Goal: Task Accomplishment & Management: Manage account settings

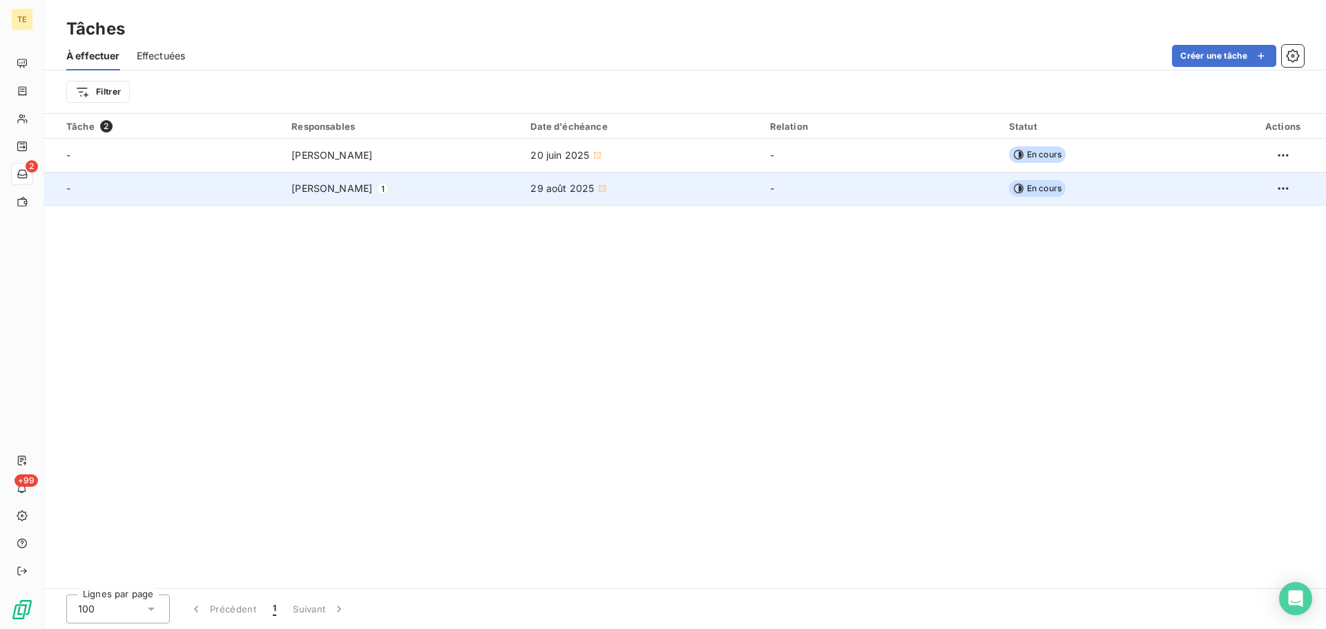
click at [1105, 190] on td "En cours" at bounding box center [1120, 188] width 239 height 33
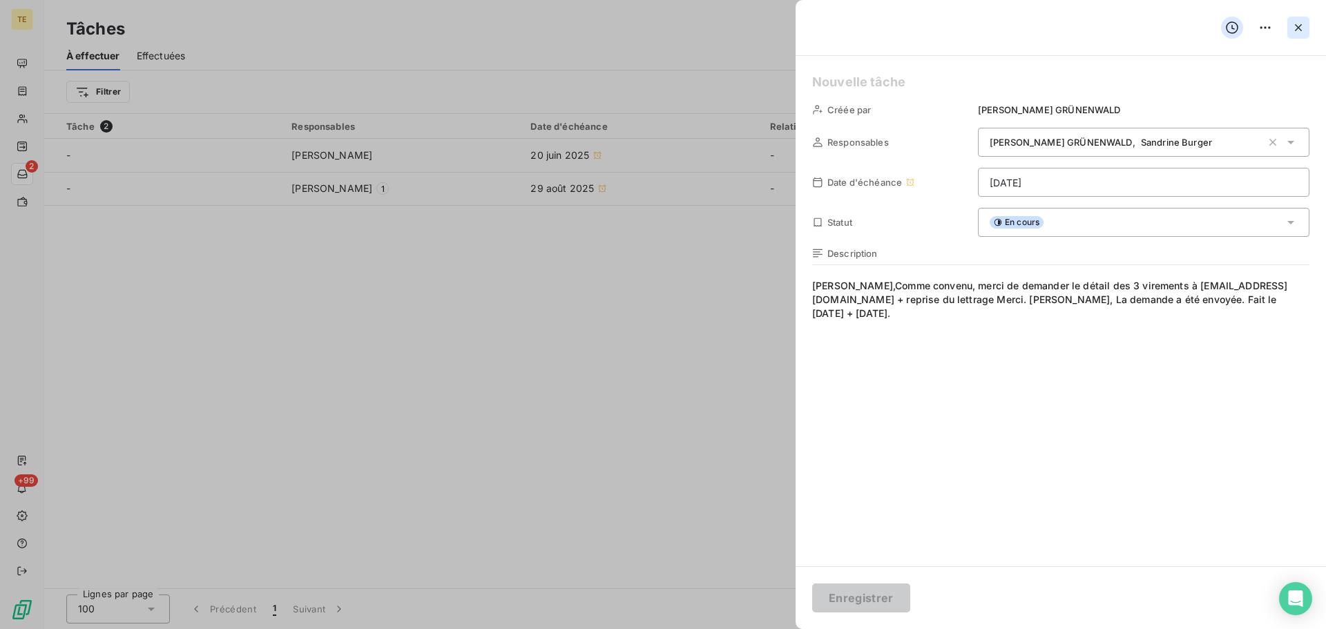
click at [1301, 28] on icon "button" at bounding box center [1299, 28] width 14 height 14
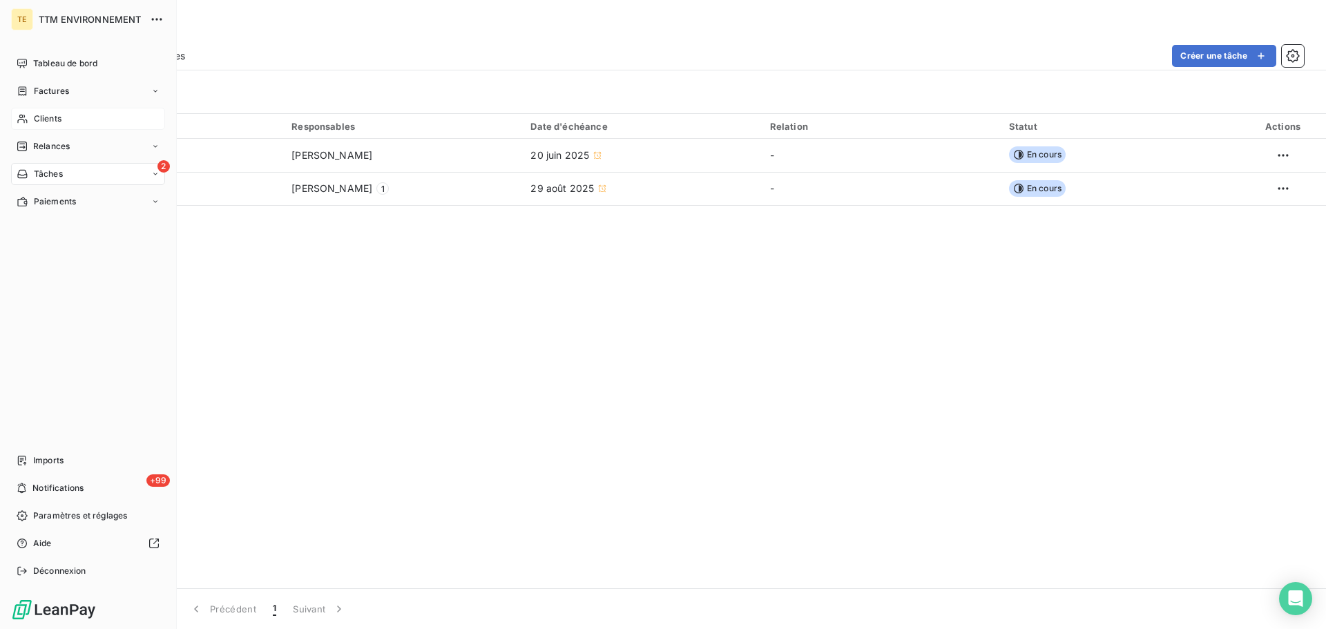
drag, startPoint x: 43, startPoint y: 120, endPoint x: 86, endPoint y: 112, distance: 44.2
click at [44, 118] on span "Clients" at bounding box center [48, 119] width 28 height 12
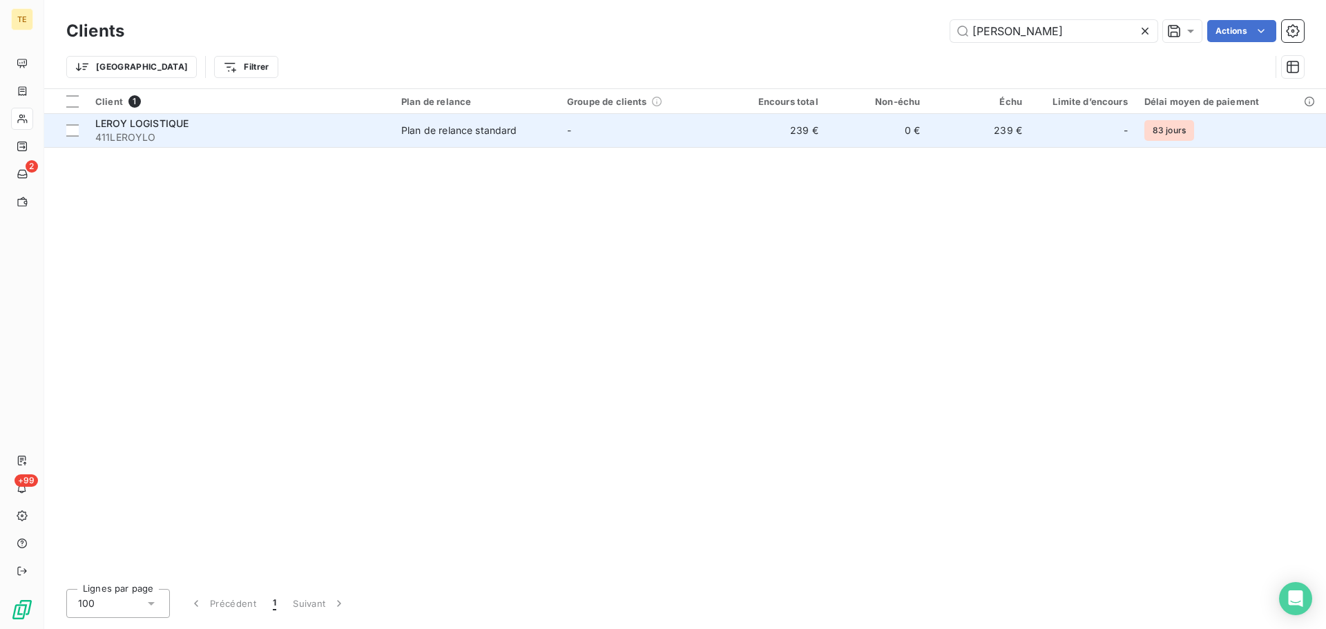
click at [449, 131] on div "Plan de relance standard" at bounding box center [459, 131] width 116 height 14
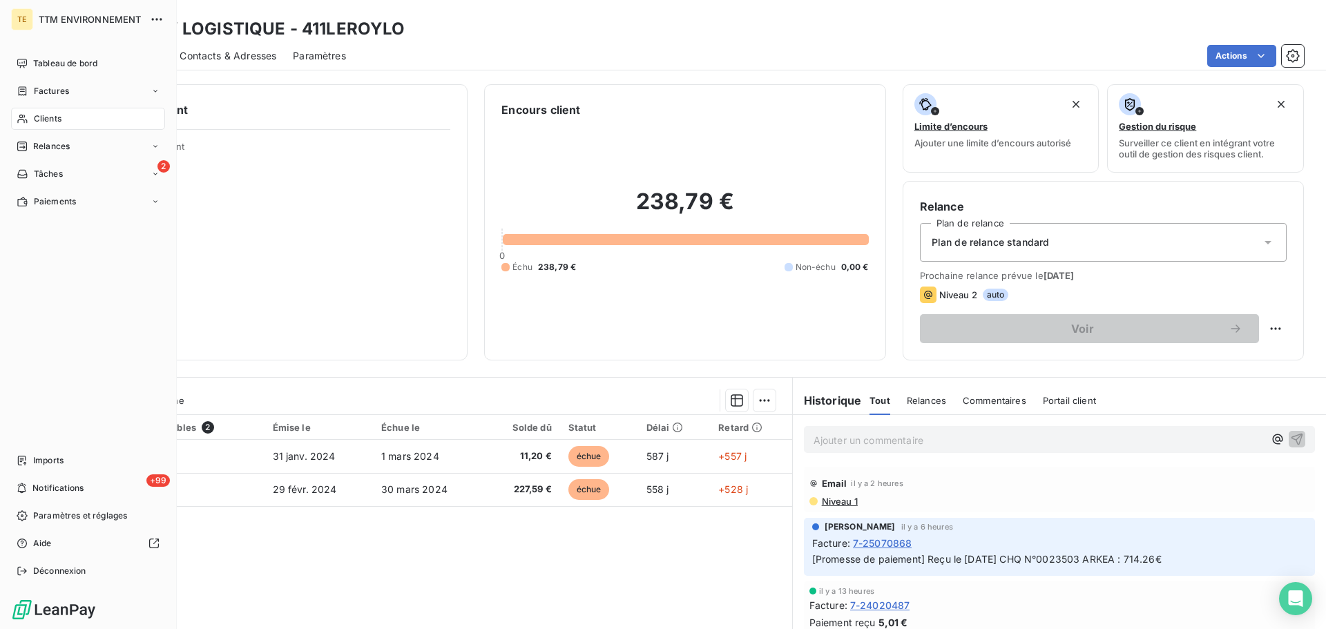
click at [55, 120] on span "Clients" at bounding box center [48, 119] width 28 height 12
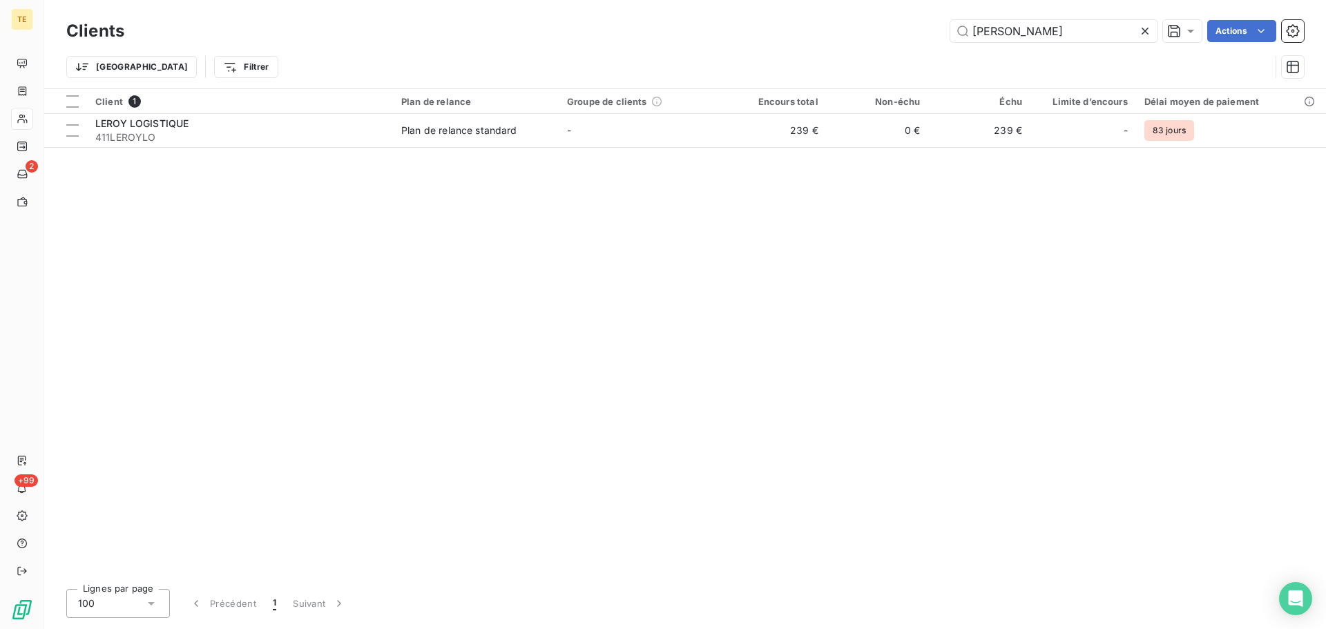
drag, startPoint x: 1109, startPoint y: 32, endPoint x: 580, endPoint y: 40, distance: 529.2
click at [620, 42] on div "Clients leroy Actions" at bounding box center [685, 31] width 1238 height 29
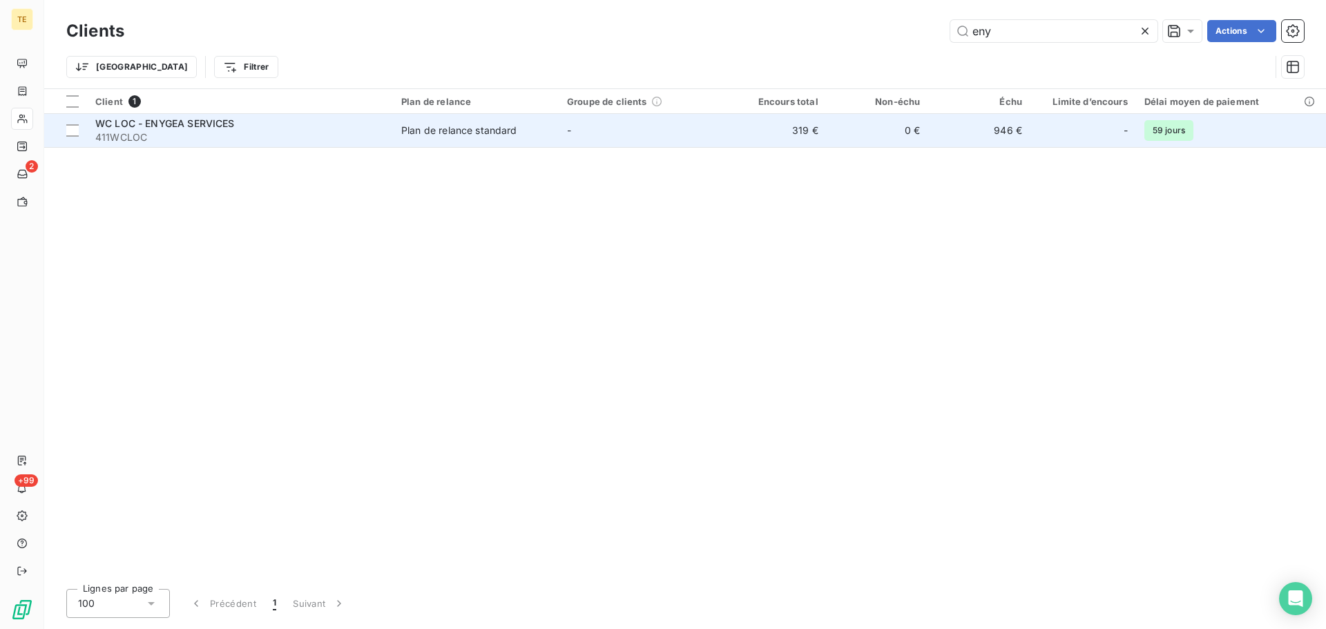
type input "eny"
click at [524, 131] on span "Plan de relance standard" at bounding box center [475, 131] width 149 height 14
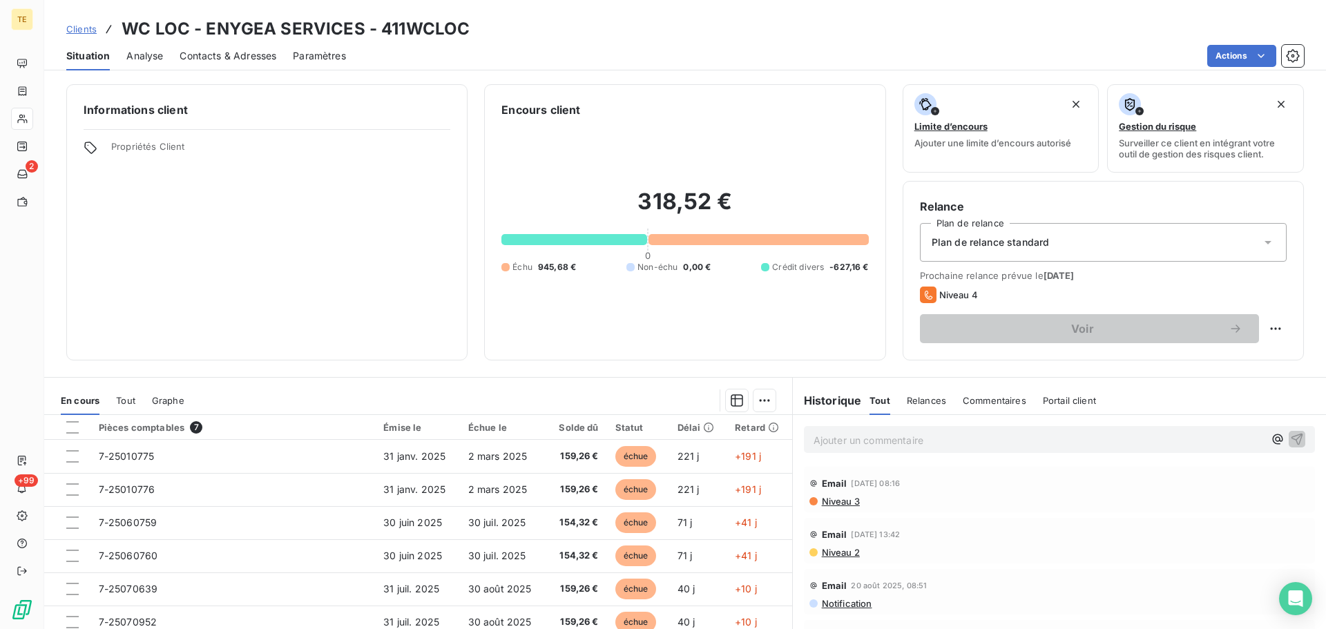
click at [832, 499] on span "Niveau 3" at bounding box center [840, 501] width 39 height 11
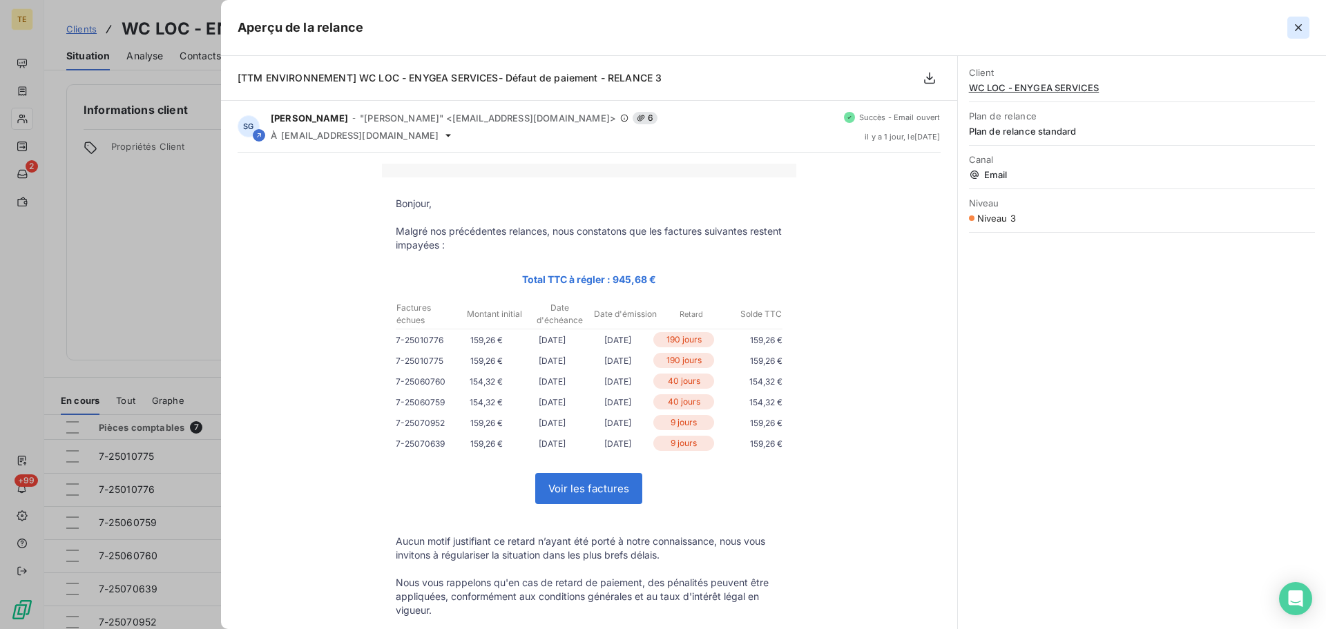
click at [1297, 28] on icon "button" at bounding box center [1299, 28] width 14 height 14
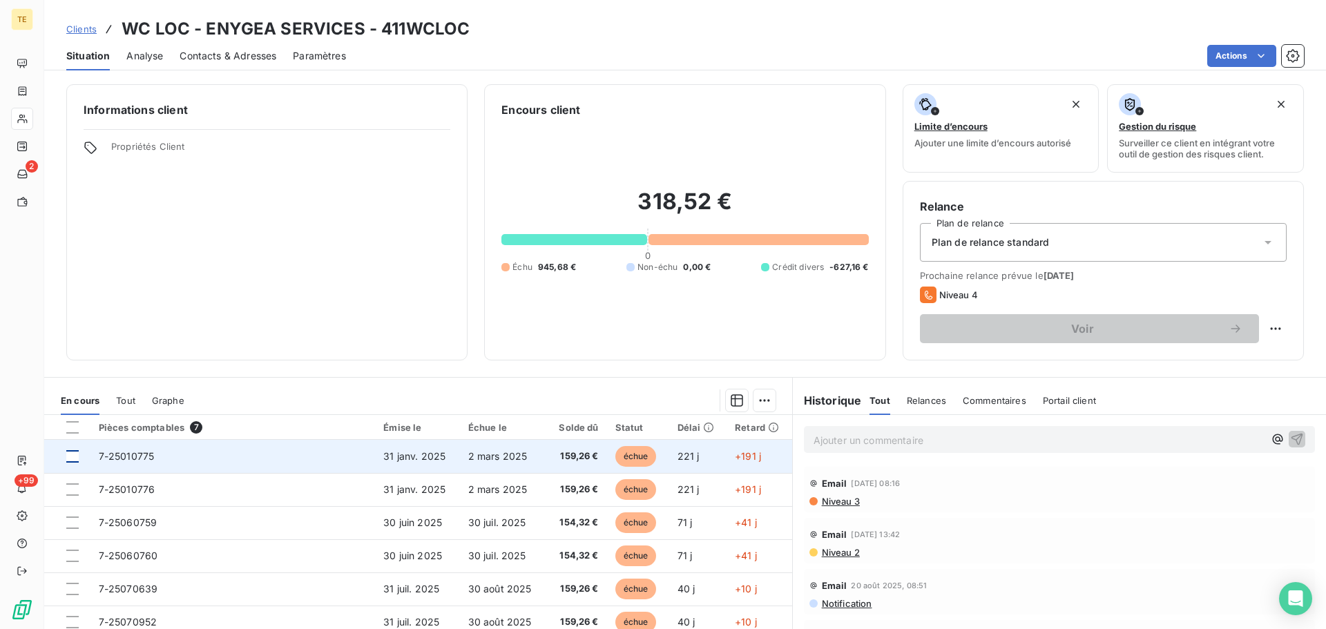
click at [73, 455] on div at bounding box center [72, 456] width 12 height 12
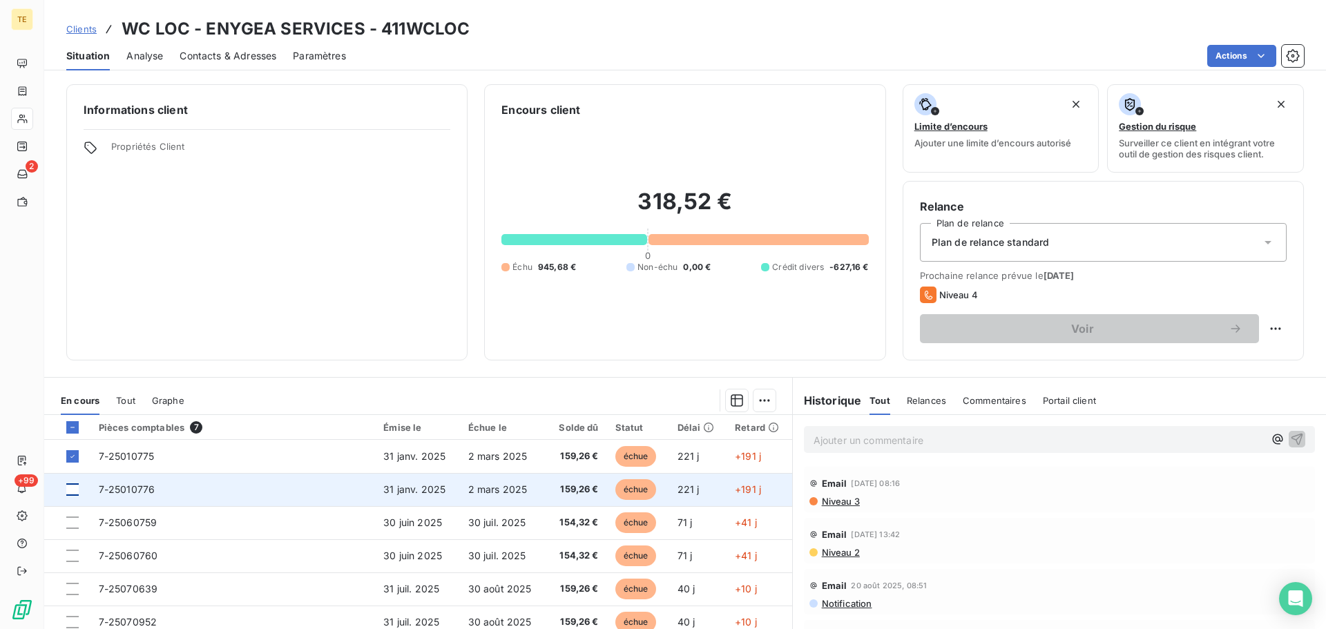
click at [73, 490] on div at bounding box center [72, 490] width 12 height 12
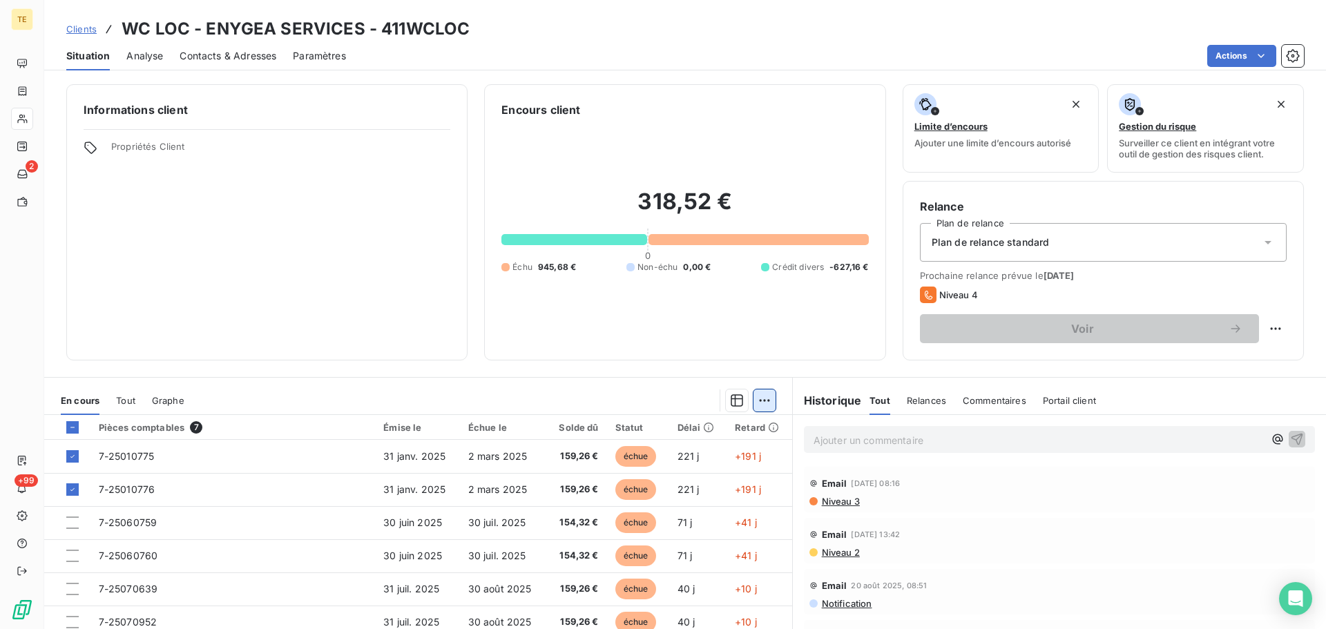
click at [759, 399] on html "TE 2 +99 Clients WC LOC - ENYGEA SERVICES - 411WCLOC Situation Analyse Contacts…" at bounding box center [663, 314] width 1326 height 629
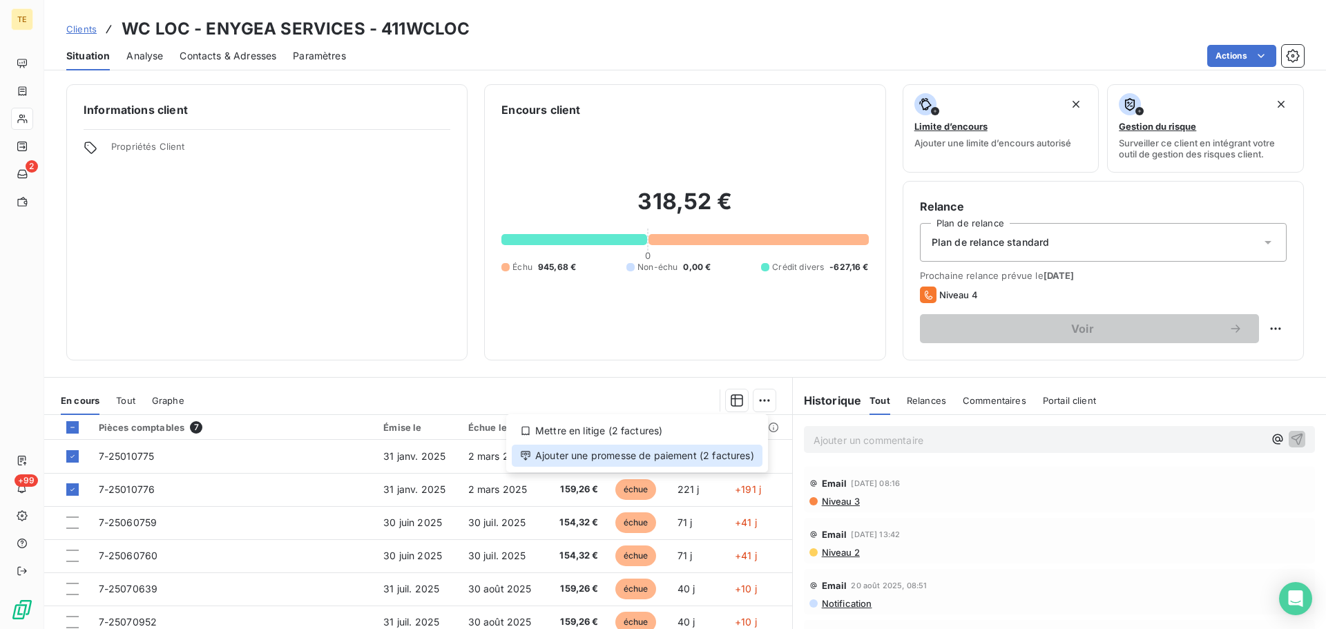
click at [616, 461] on div "Ajouter une promesse de paiement (2 factures)" at bounding box center [637, 456] width 251 height 22
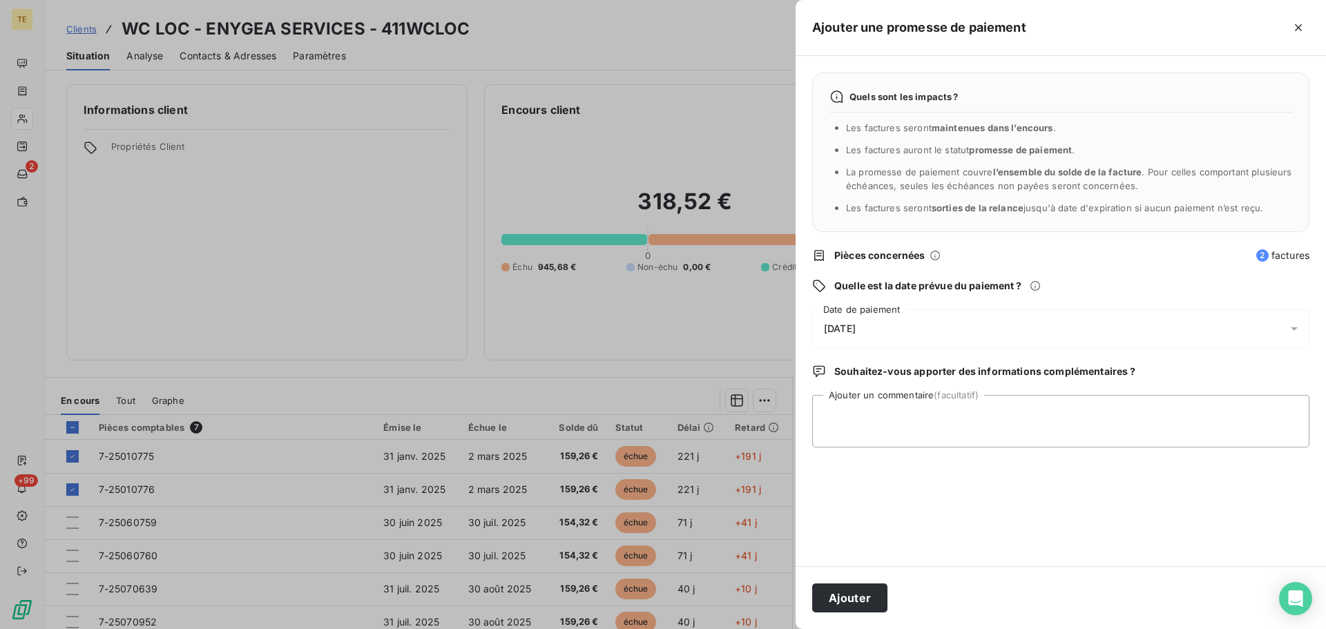
click at [856, 327] on span "[DATE]" at bounding box center [840, 328] width 32 height 11
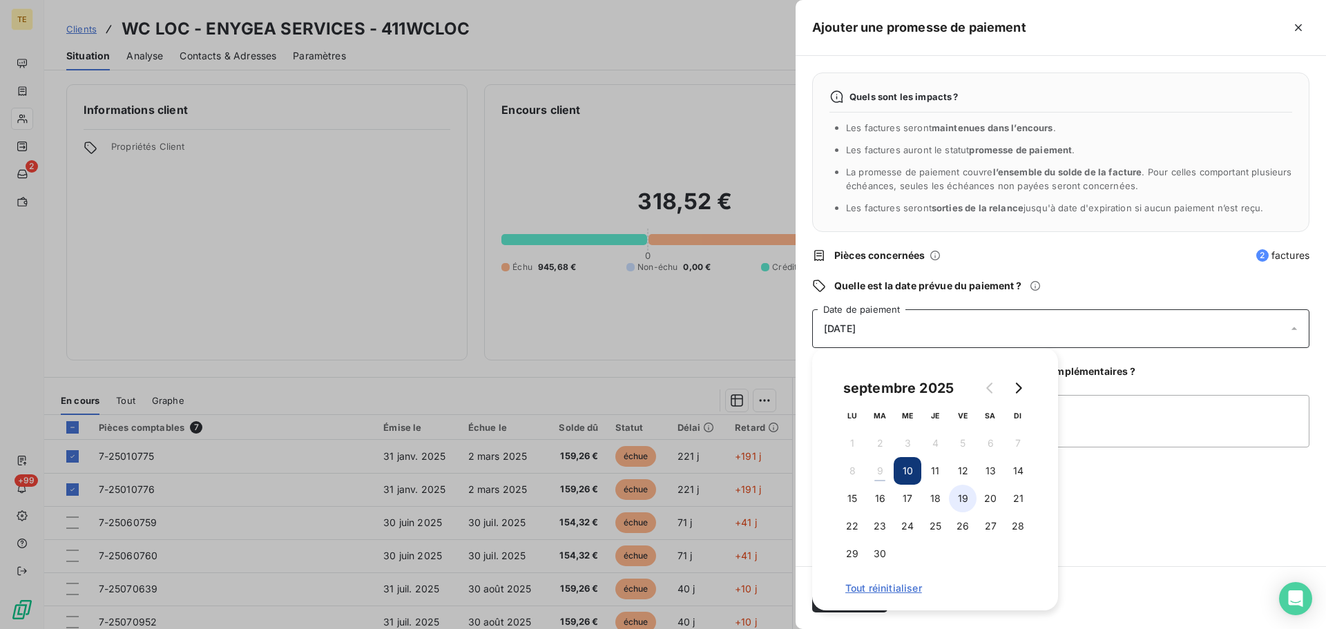
click at [962, 502] on button "19" at bounding box center [963, 499] width 28 height 28
click at [1094, 430] on textarea "Ajouter un commentaire (facultatif)" at bounding box center [1060, 421] width 497 height 53
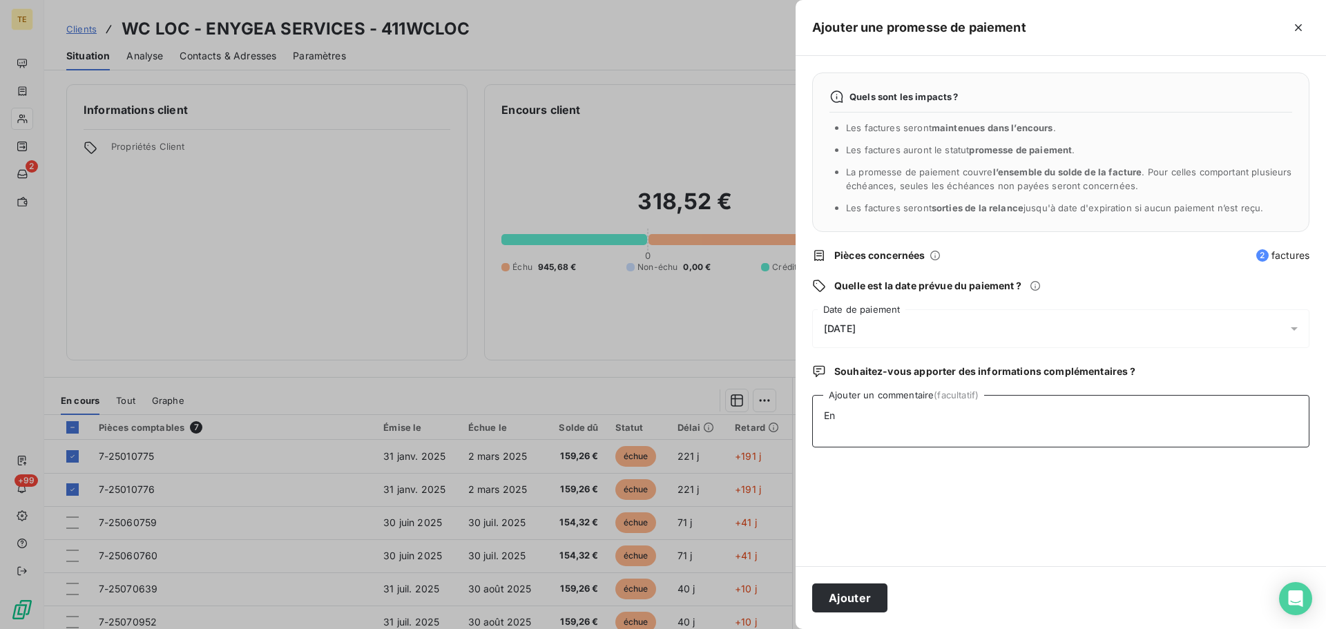
type textarea "E"
click at [866, 410] on textarea "Au 09/09 : en cours de traitement et de validation. Les factures vont être régl…" at bounding box center [1060, 421] width 497 height 53
type textarea "Au [DATE] : en cours de traitement et de validation. Les factures vont être rég…"
click at [860, 600] on button "Ajouter" at bounding box center [849, 598] width 75 height 29
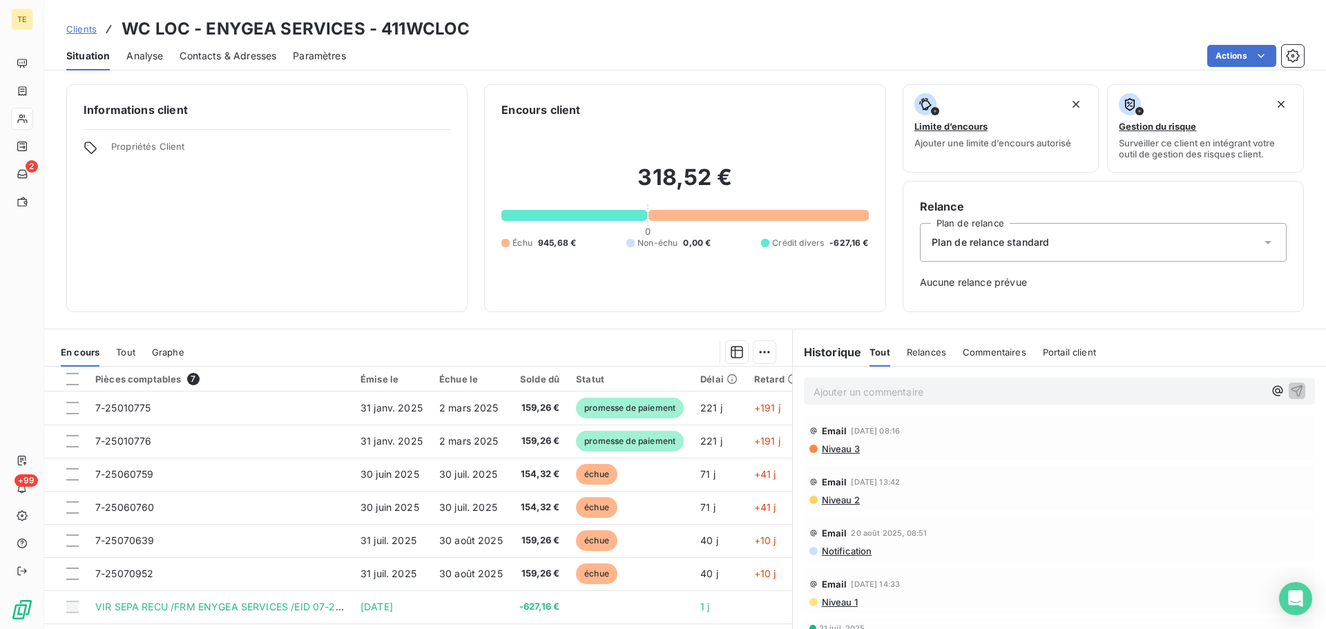
scroll to position [138, 0]
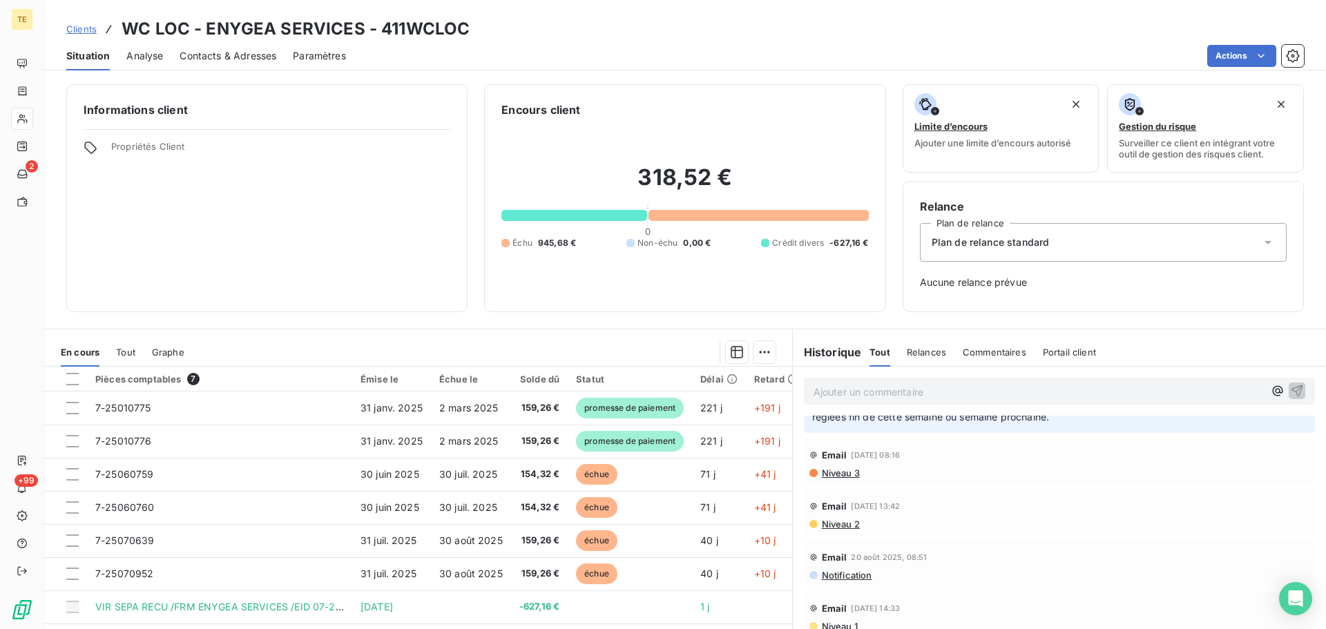
click at [845, 475] on span "Niveau 3" at bounding box center [840, 473] width 39 height 11
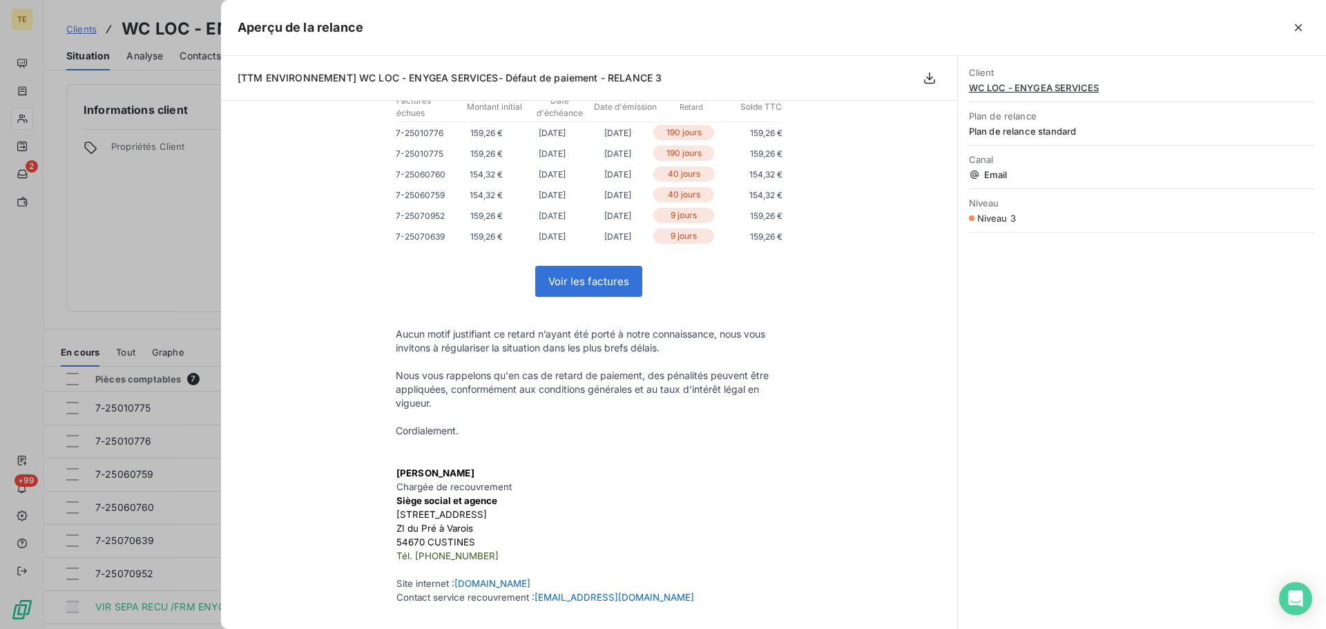
scroll to position [0, 0]
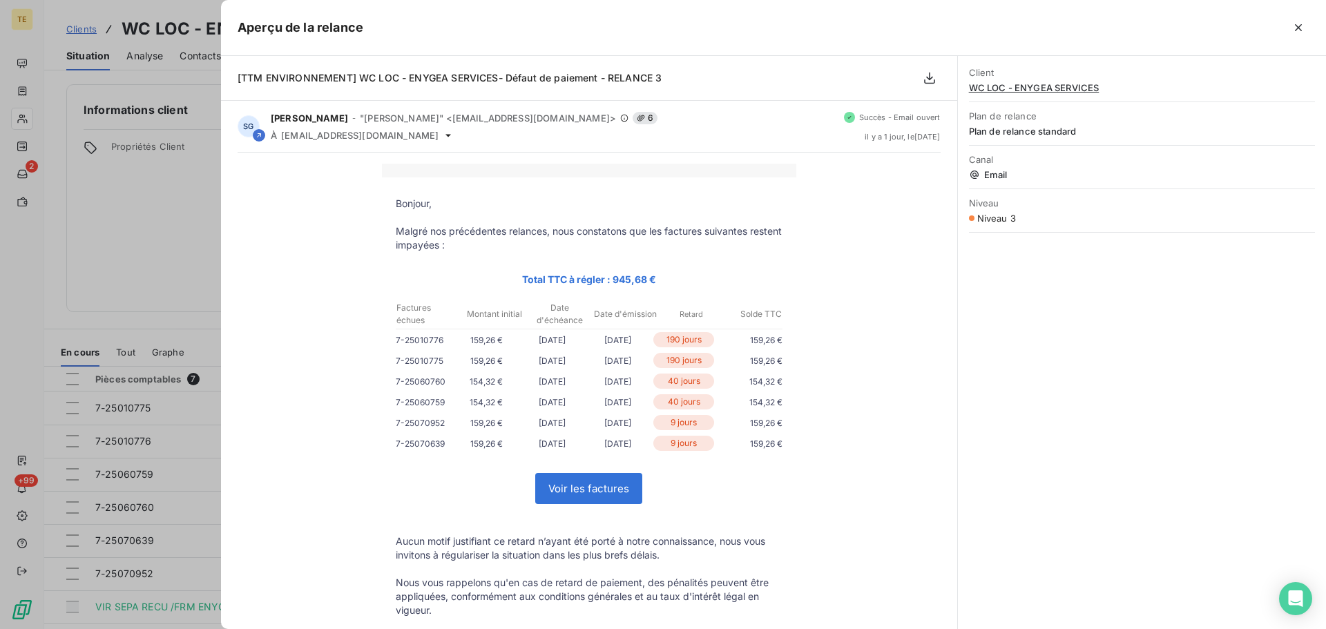
click at [132, 198] on div at bounding box center [663, 314] width 1326 height 629
